Goal: Find specific fact: Find specific fact

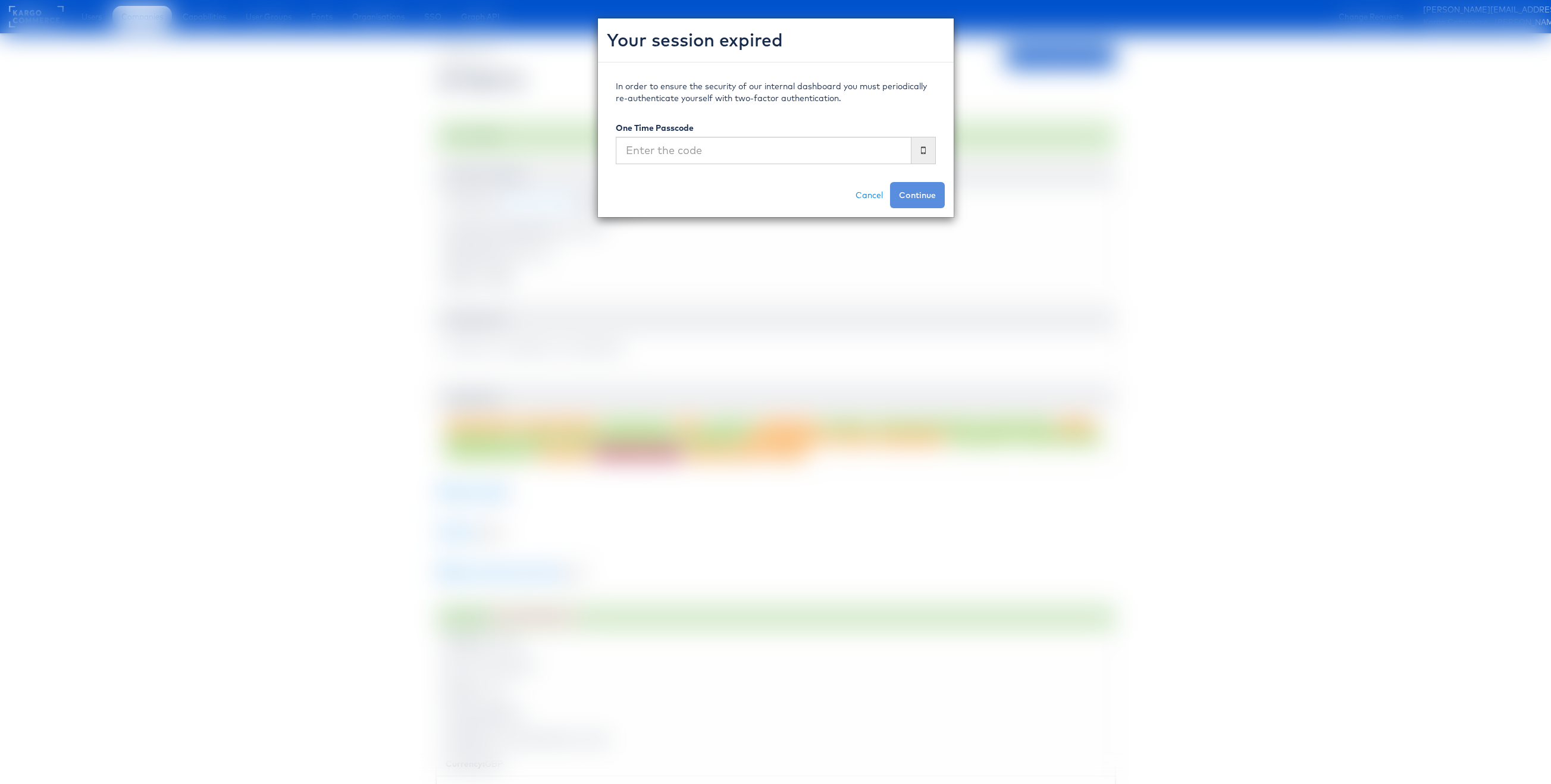
click at [771, 152] on input "text" at bounding box center [764, 150] width 296 height 27
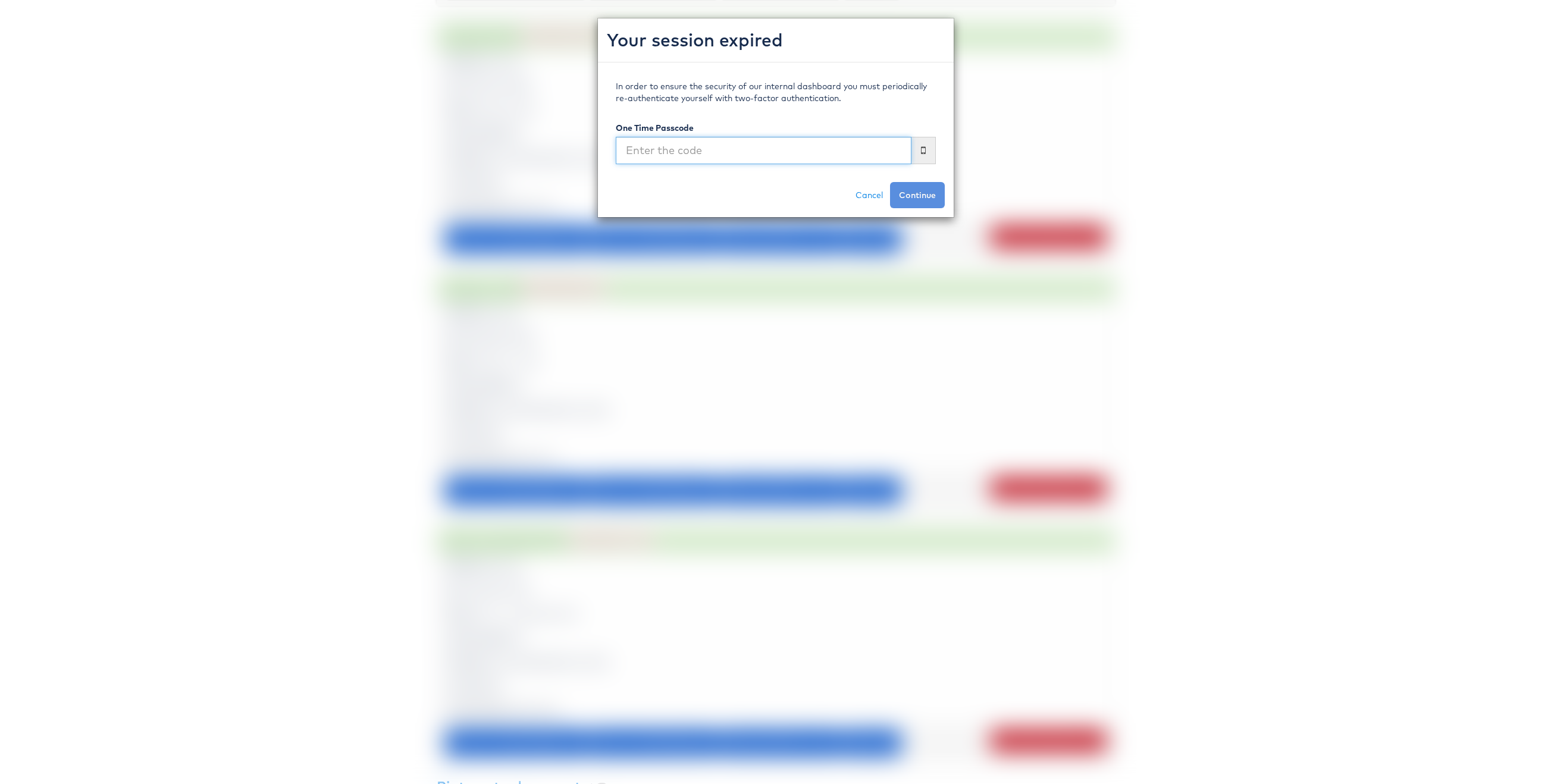
click at [756, 151] on input "text" at bounding box center [764, 150] width 296 height 27
type input "932208"
click at [890, 182] on button "Continue" at bounding box center [918, 195] width 55 height 26
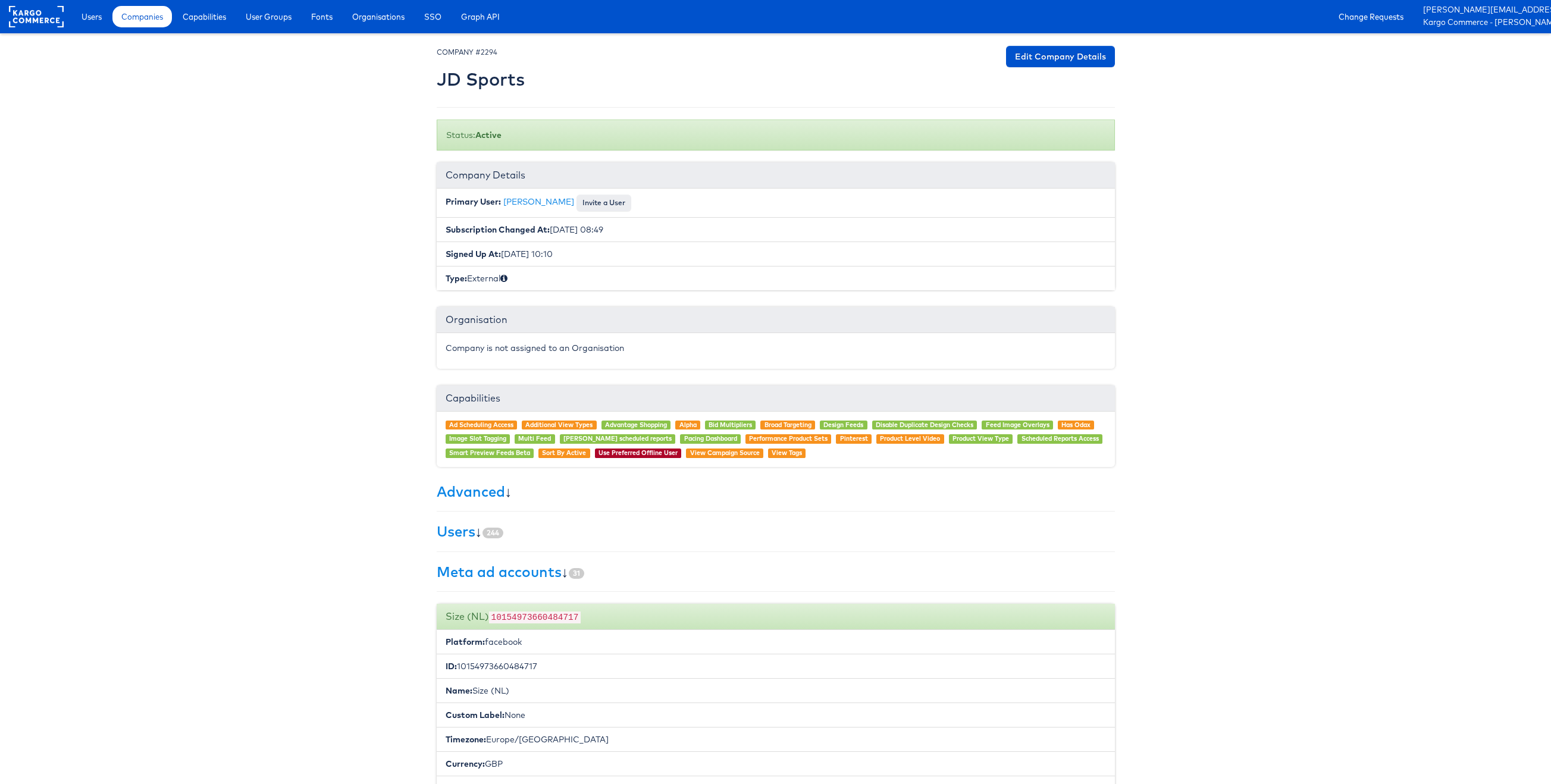
scroll to position [3, 0]
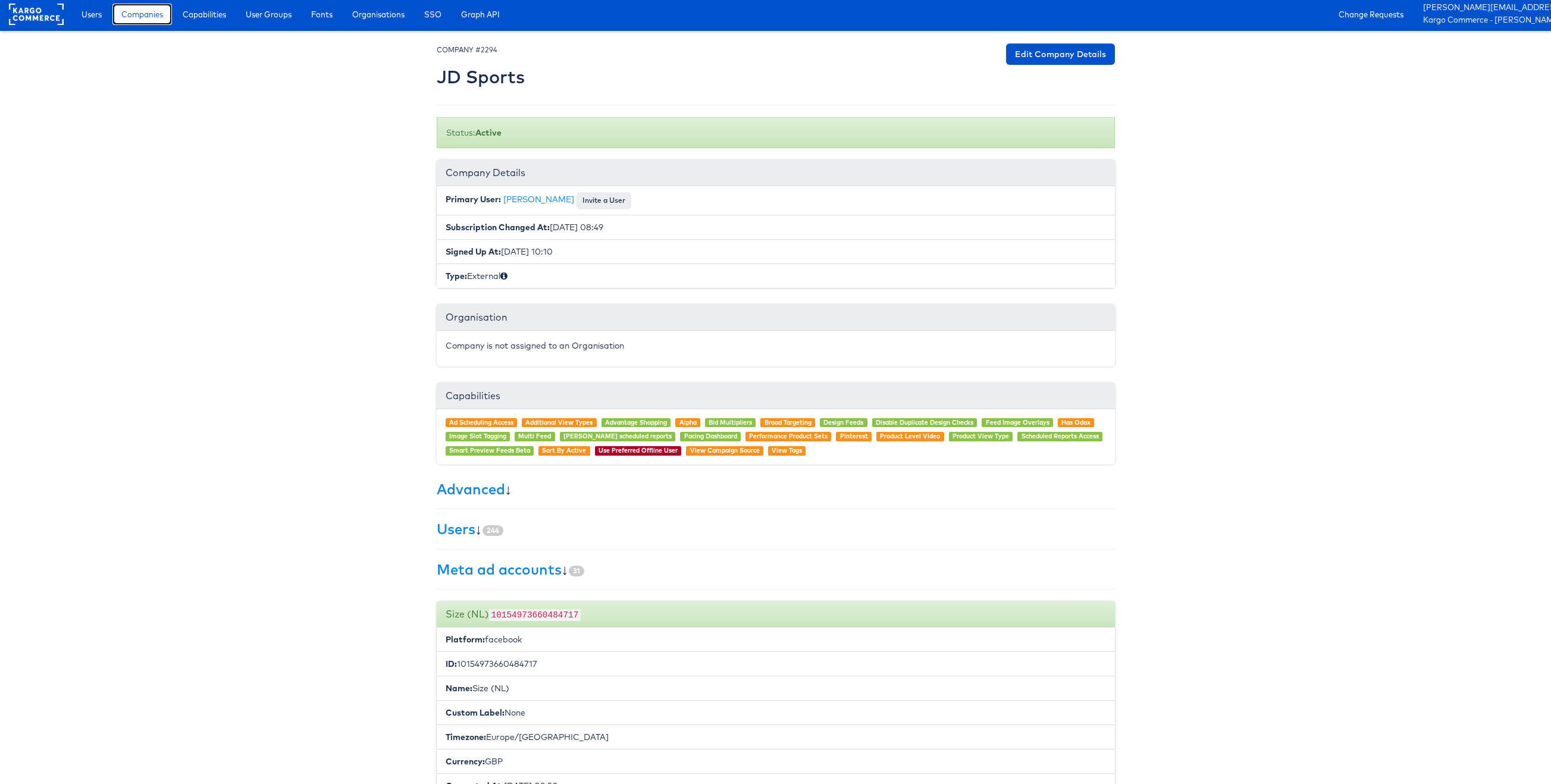
click at [142, 8] on span "Companies" at bounding box center [142, 14] width 41 height 12
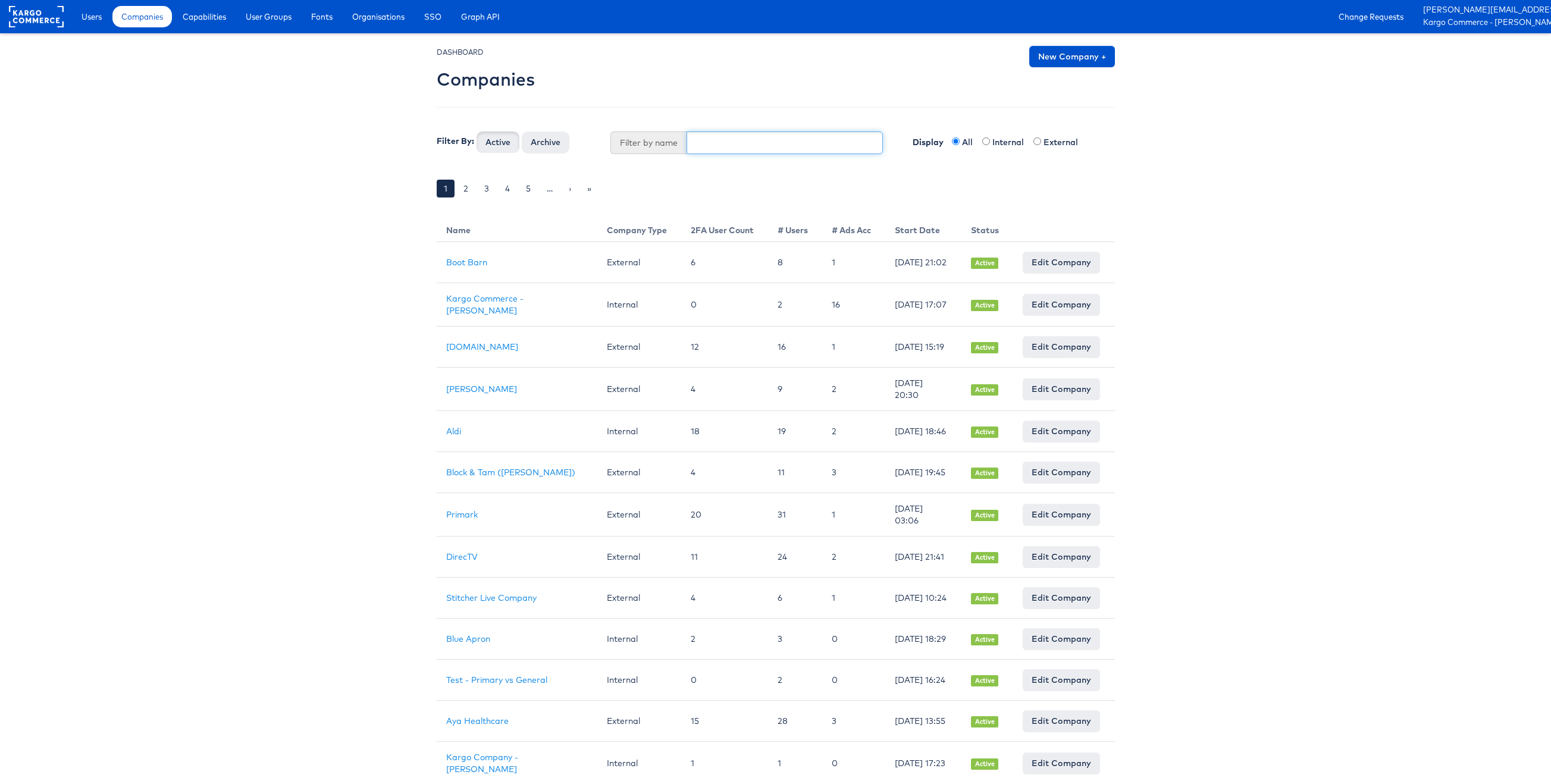
click at [736, 148] on input "text" at bounding box center [784, 142] width 196 height 23
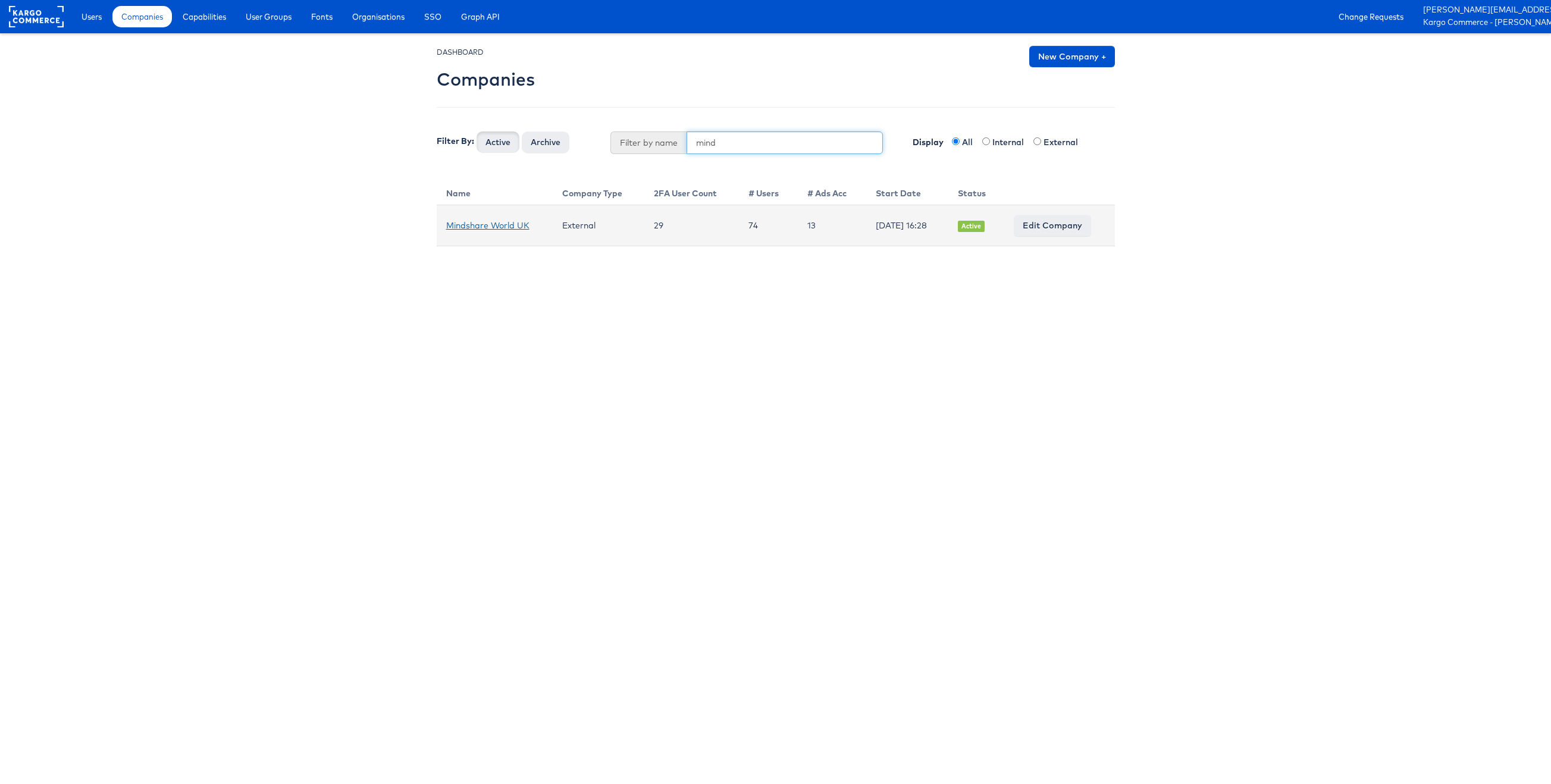
type input "mind"
click at [496, 224] on link "Mindshare World UK" at bounding box center [488, 225] width 83 height 11
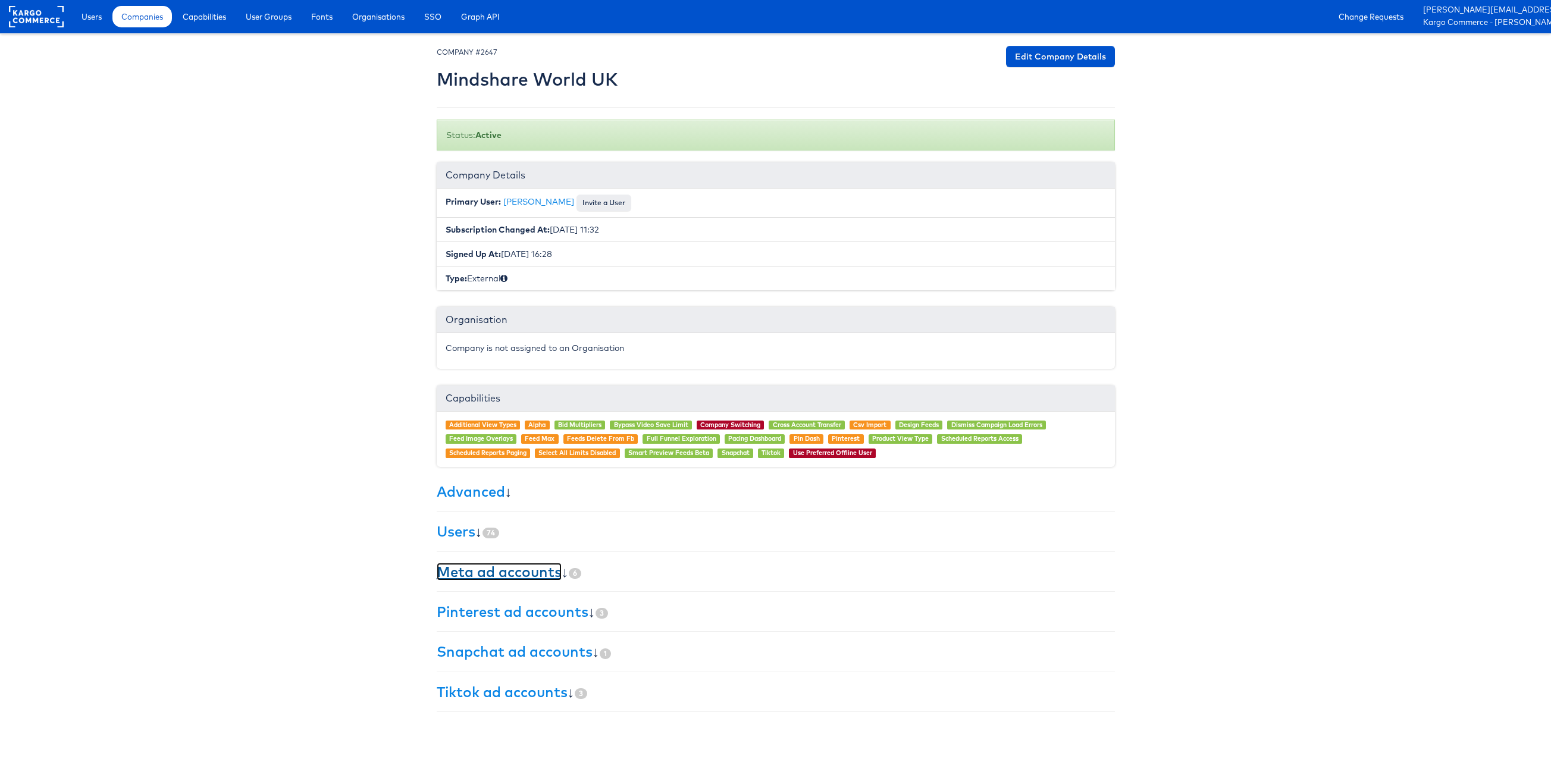
click at [522, 577] on link "Meta ad accounts" at bounding box center [499, 572] width 125 height 18
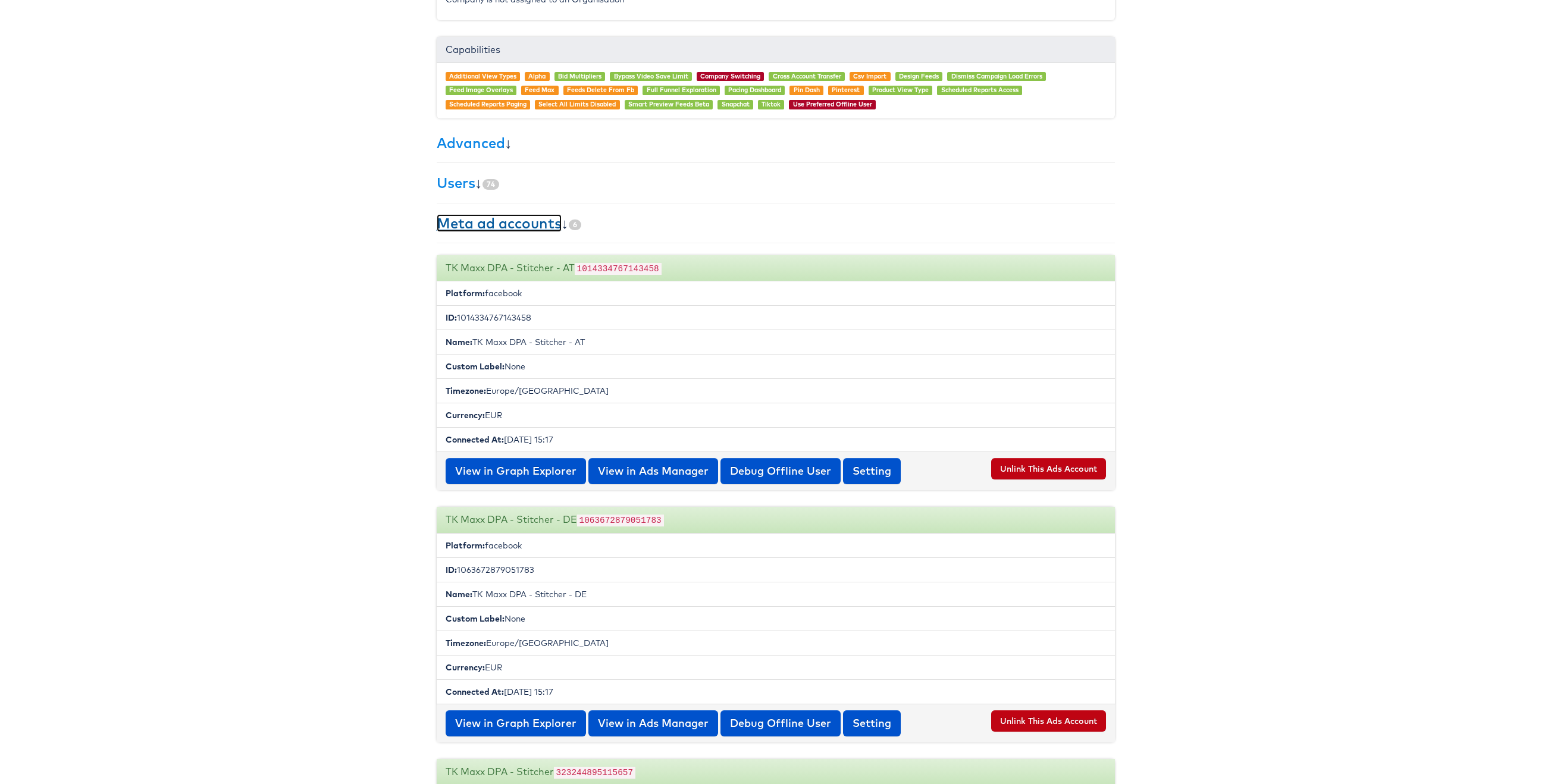
scroll to position [343, 0]
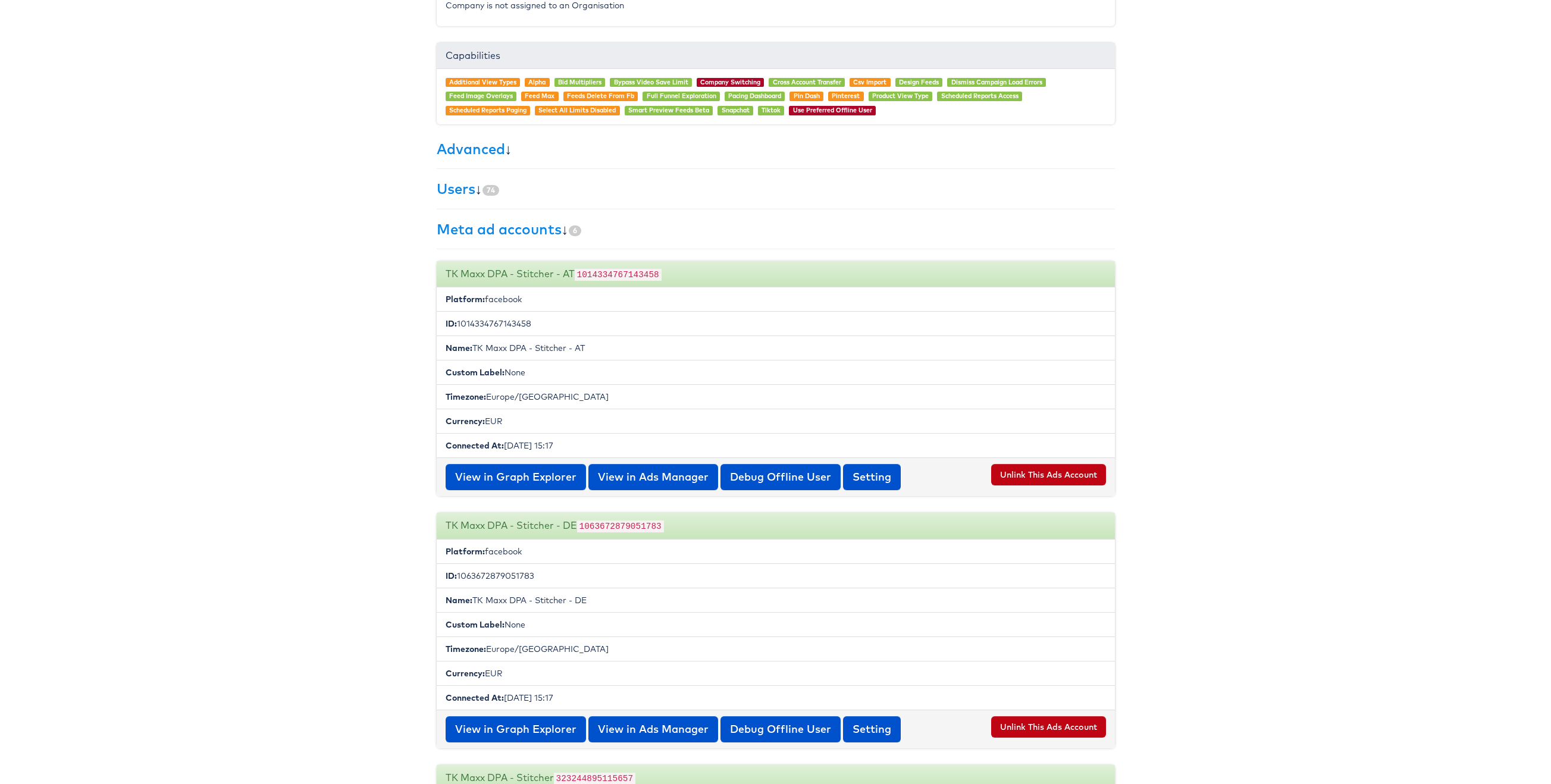
click at [482, 329] on li "ID: 1014334767143458" at bounding box center [776, 323] width 678 height 25
copy li "1014334767143458"
click at [514, 586] on li "ID: 1063672879051783" at bounding box center [776, 576] width 678 height 25
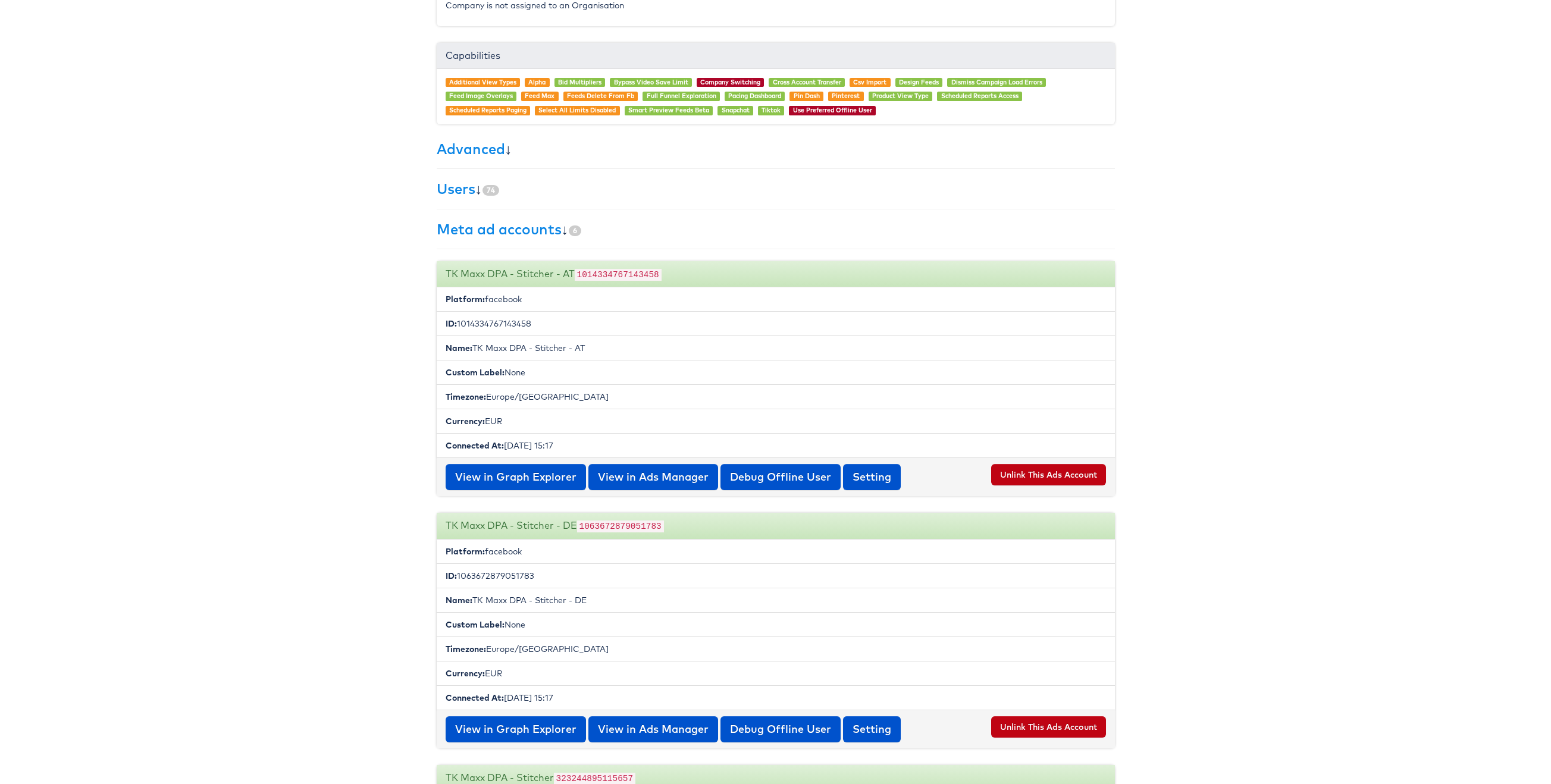
copy li "1063672879051783"
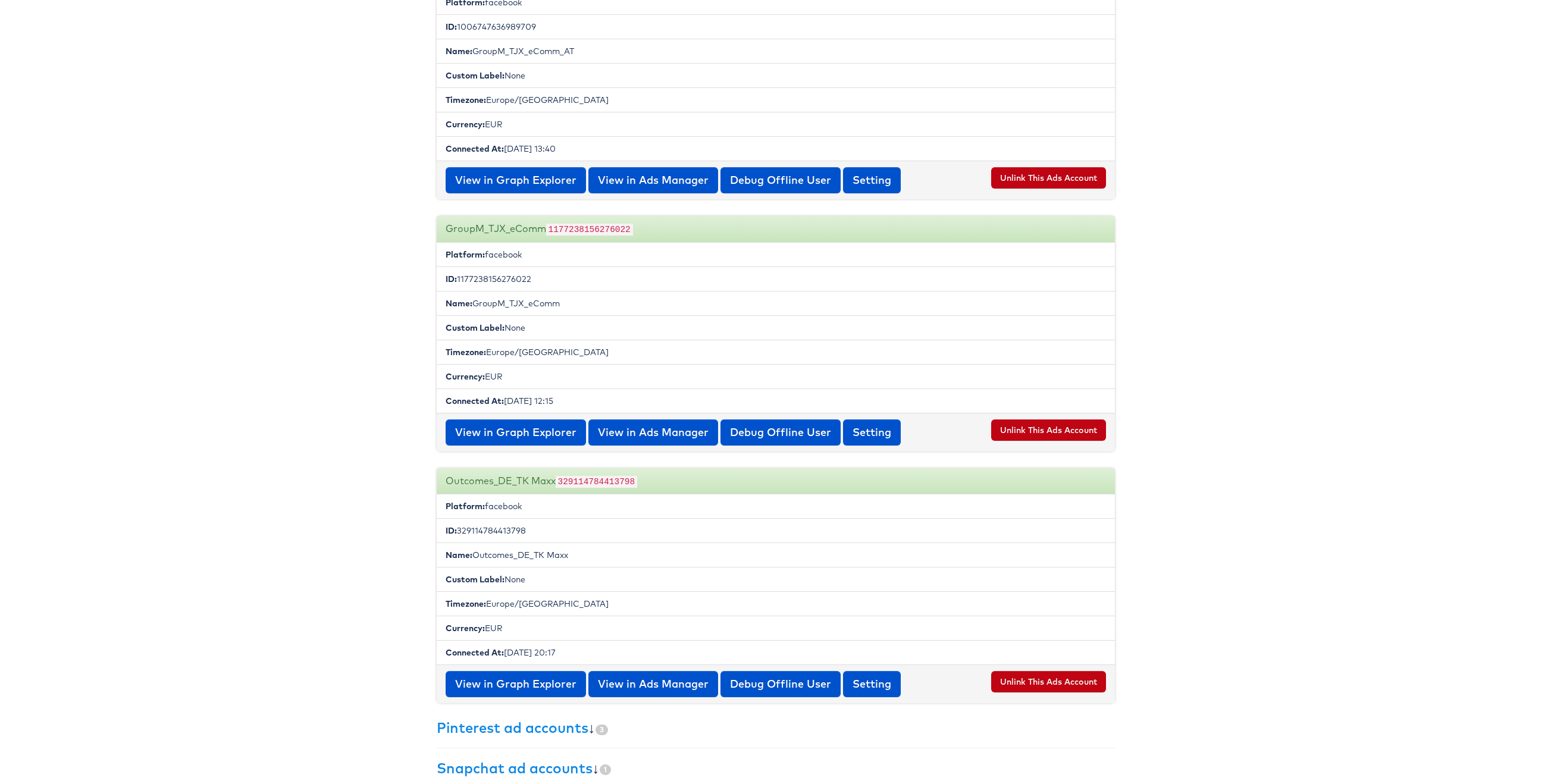
scroll to position [1477, 0]
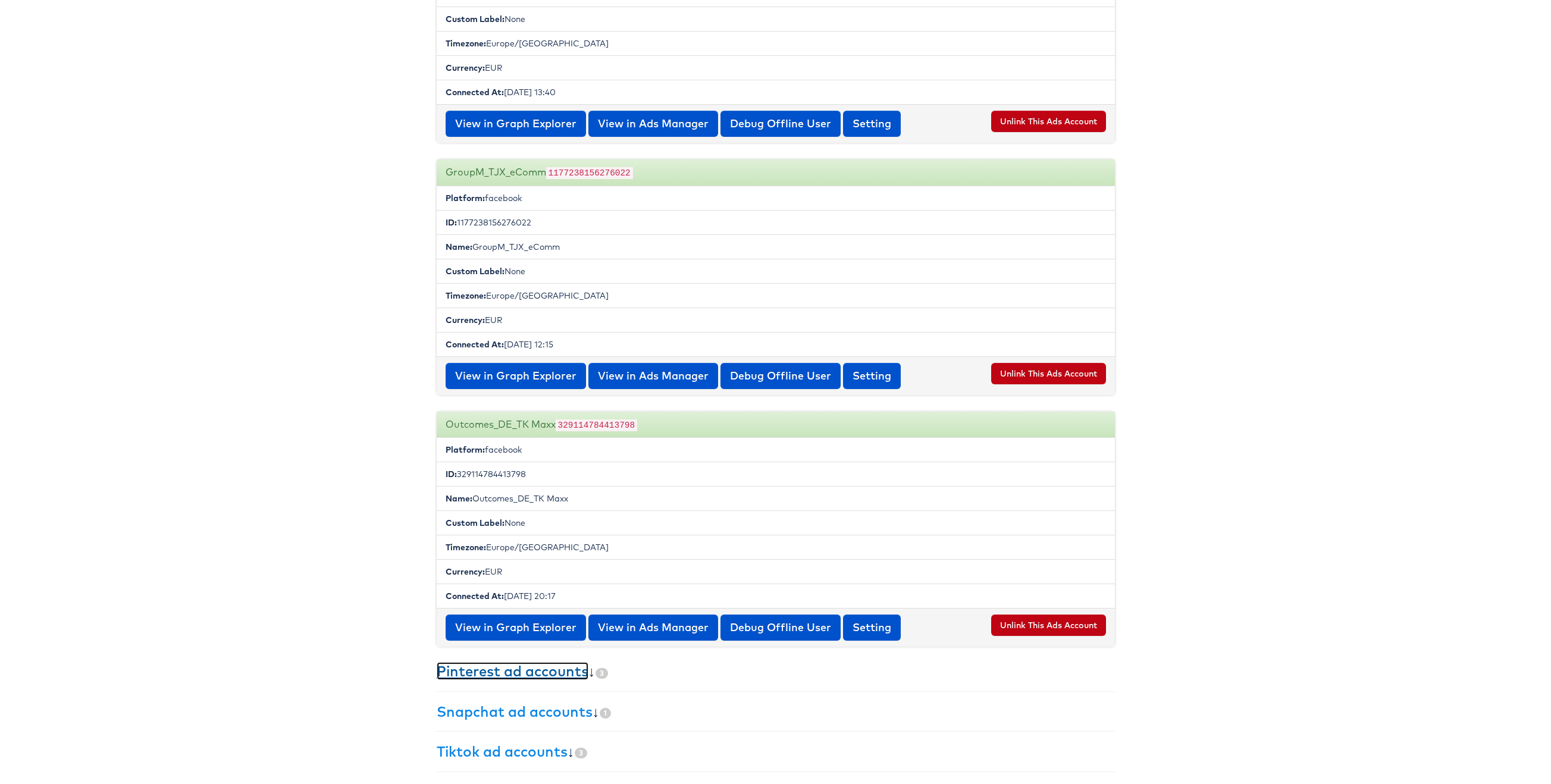
click at [552, 674] on link "Pinterest ad accounts" at bounding box center [512, 671] width 151 height 18
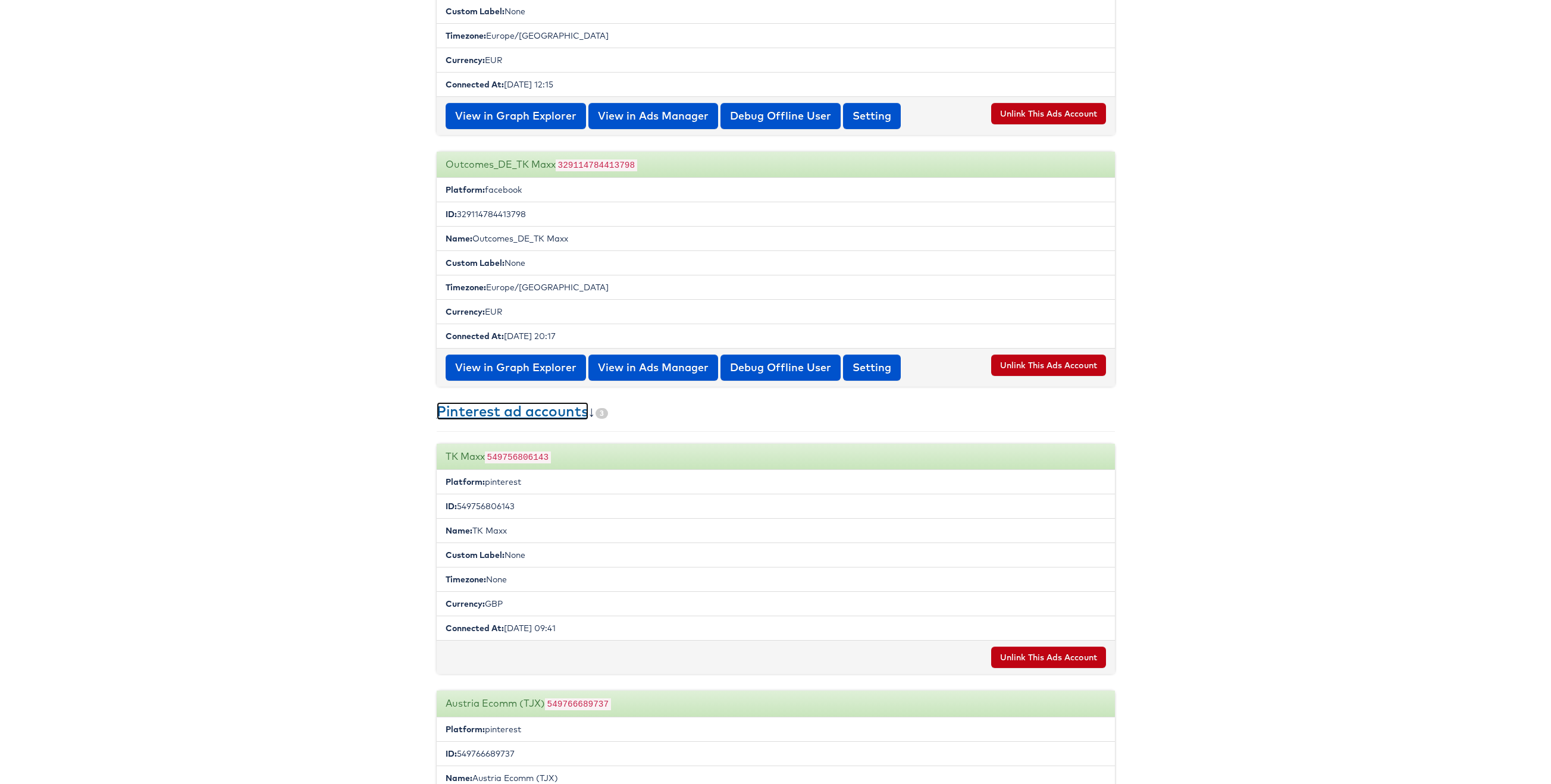
scroll to position [2229, 0]
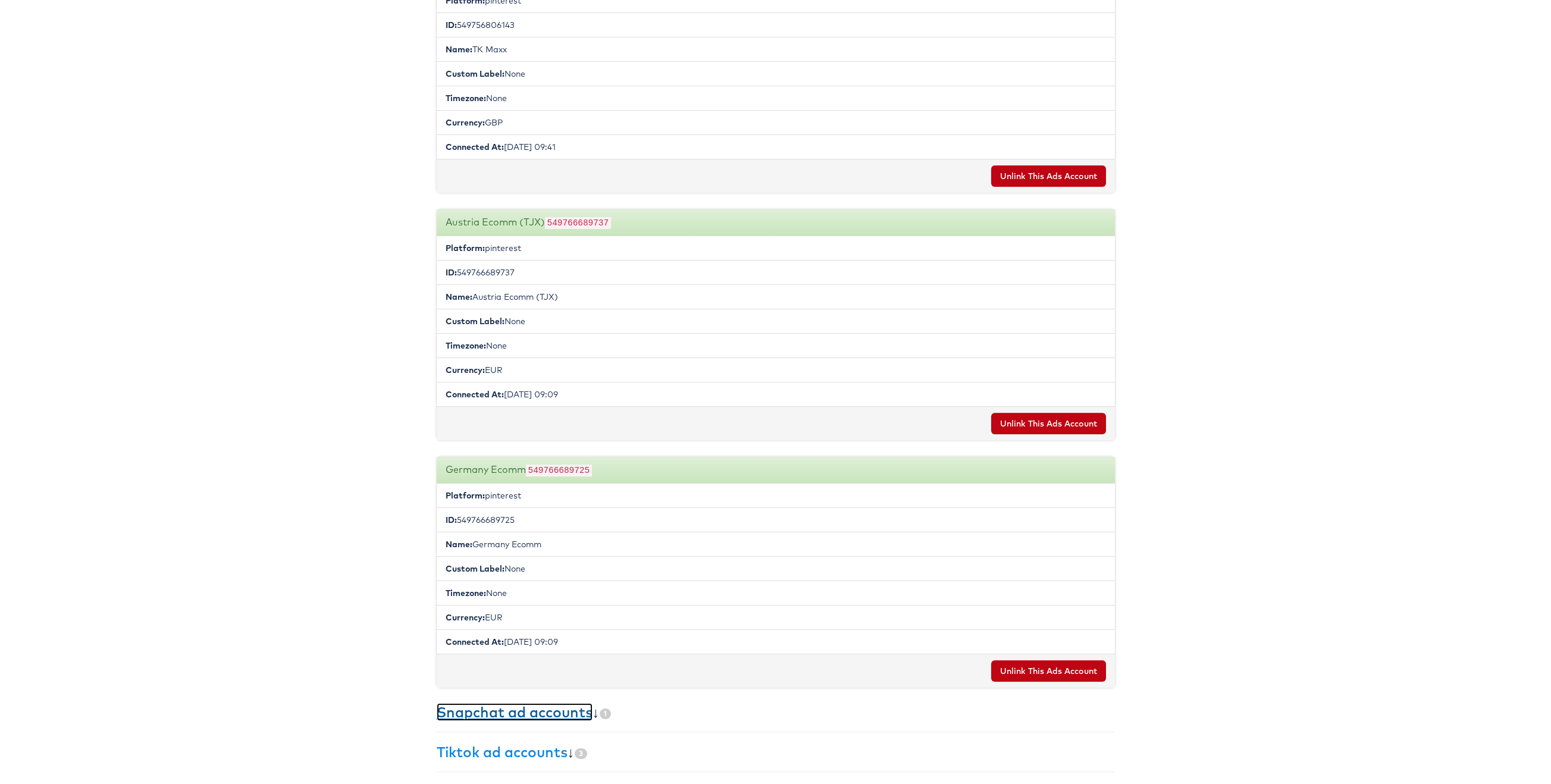
click at [539, 710] on link "Snapchat ad accounts" at bounding box center [514, 712] width 156 height 18
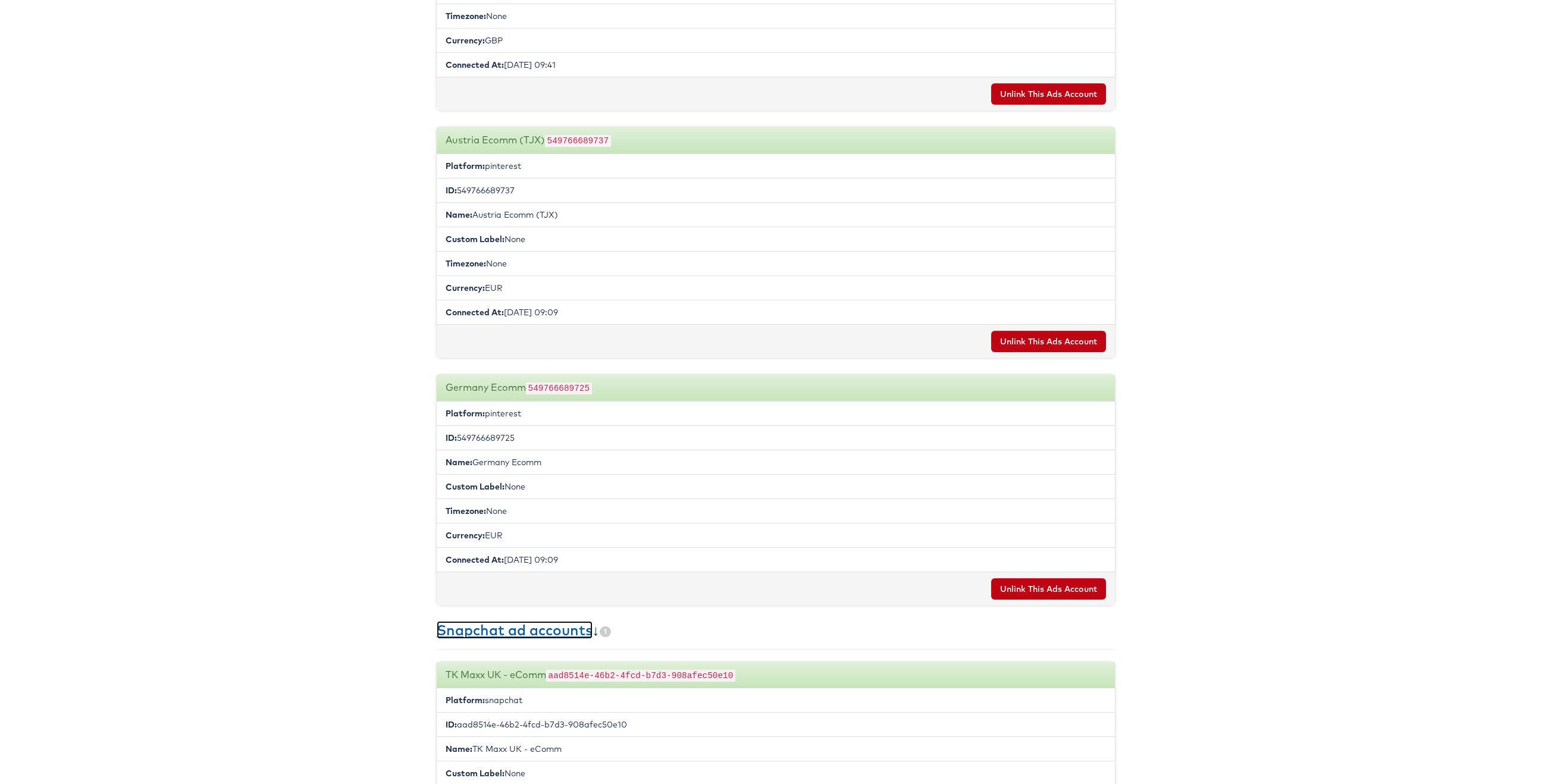
scroll to position [2480, 0]
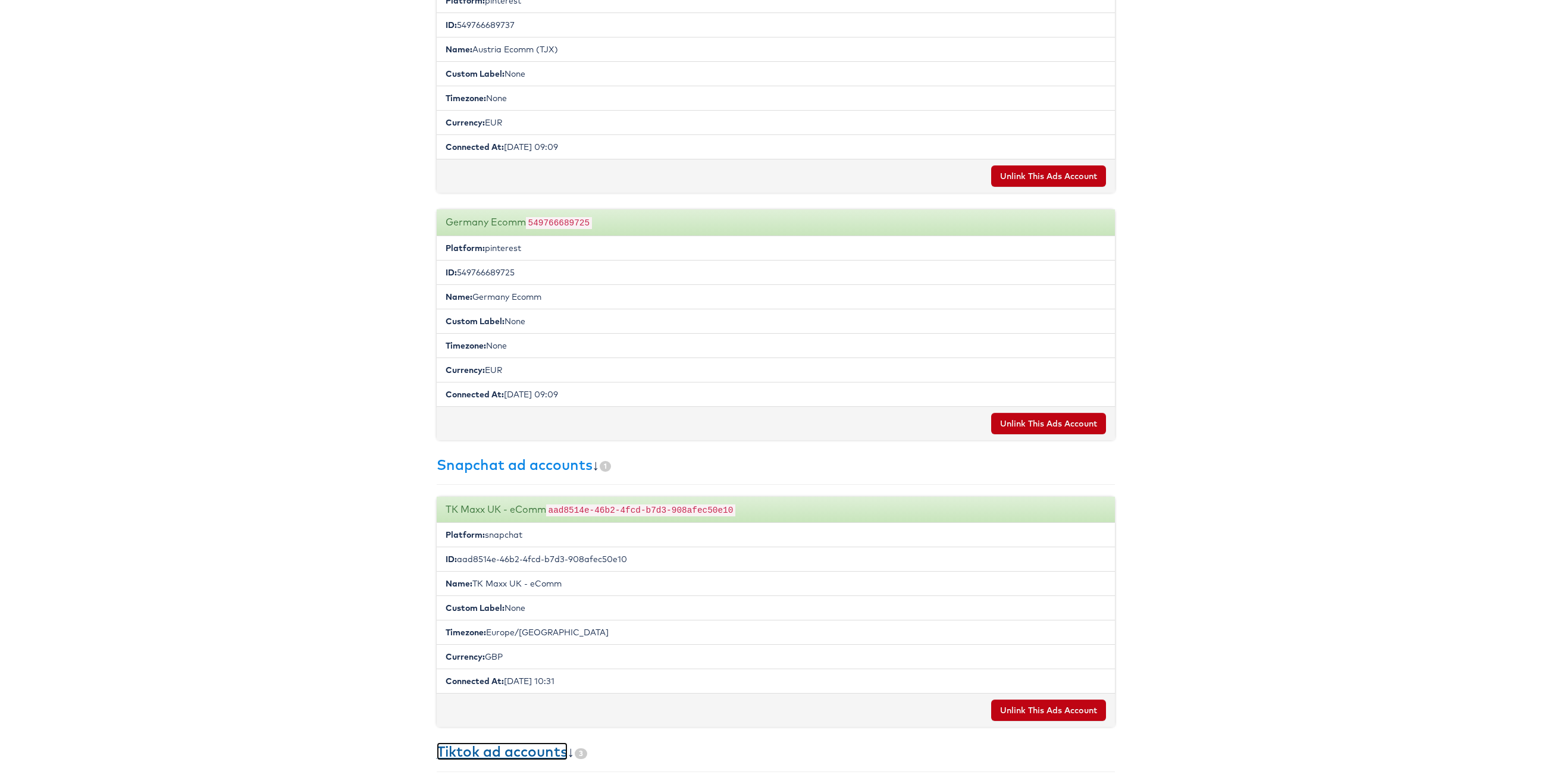
click at [533, 750] on link "Tiktok ad accounts" at bounding box center [502, 752] width 131 height 18
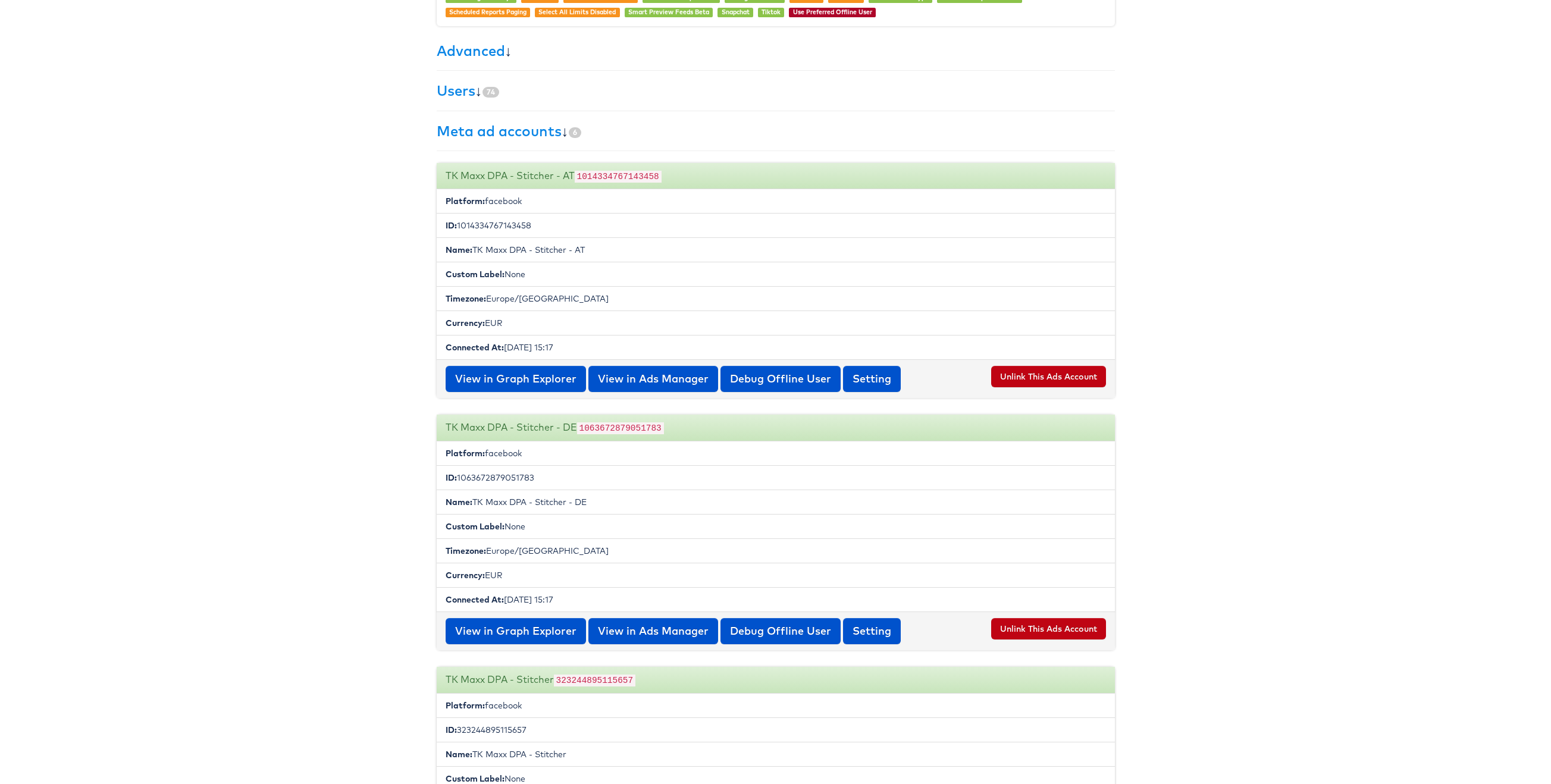
scroll to position [452, 0]
